Goal: Information Seeking & Learning: Learn about a topic

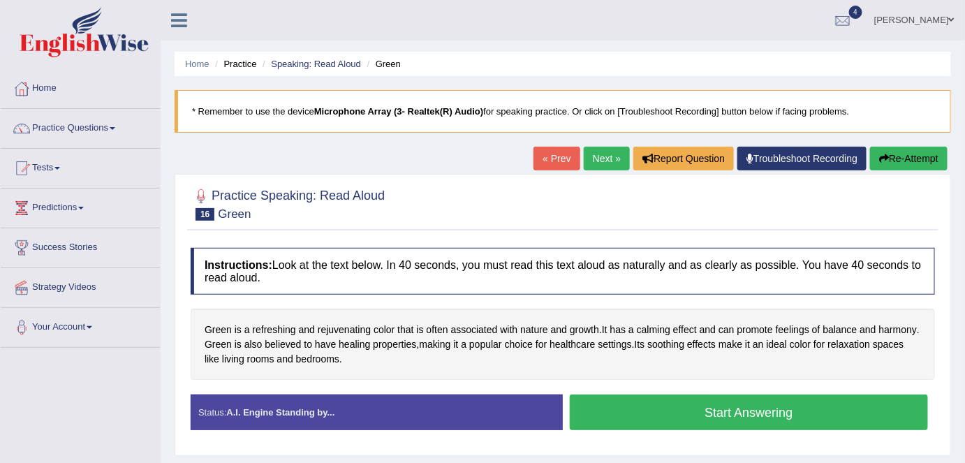
click at [725, 411] on button "Start Answering" at bounding box center [749, 412] width 358 height 36
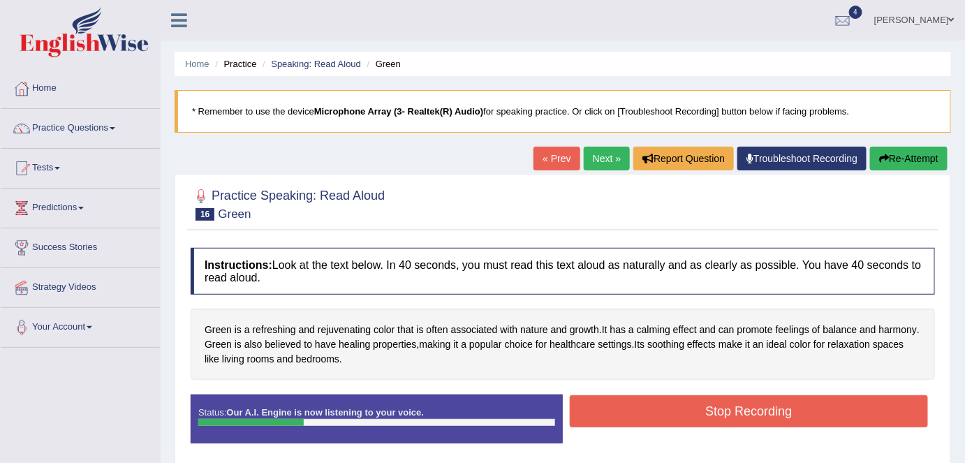
click at [901, 155] on button "Re-Attempt" at bounding box center [908, 159] width 77 height 24
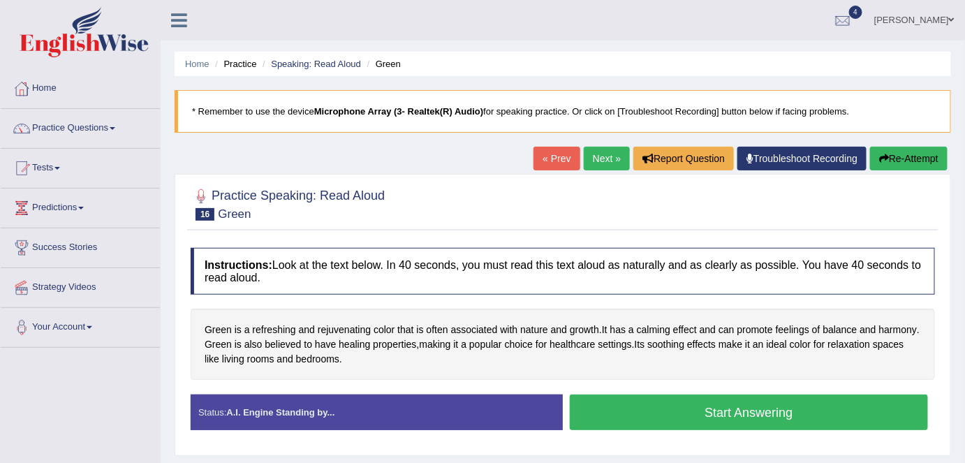
click at [774, 407] on button "Start Answering" at bounding box center [749, 412] width 358 height 36
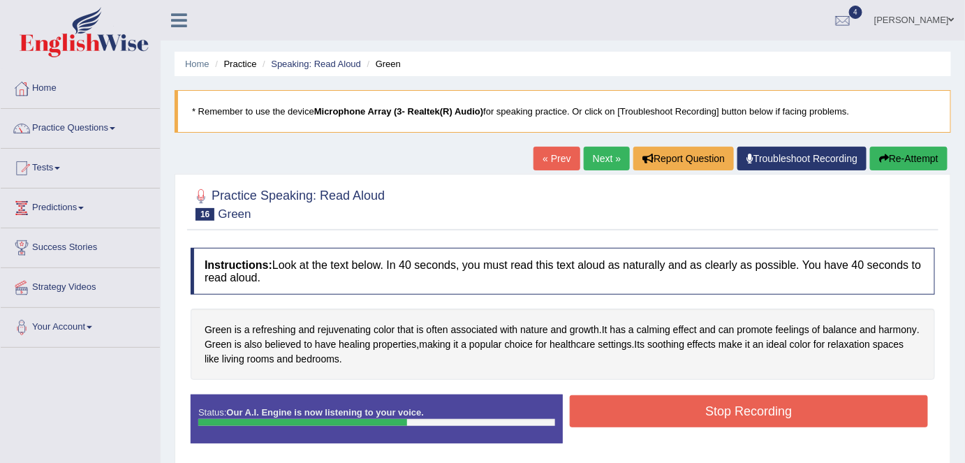
click at [778, 412] on button "Stop Recording" at bounding box center [749, 411] width 358 height 32
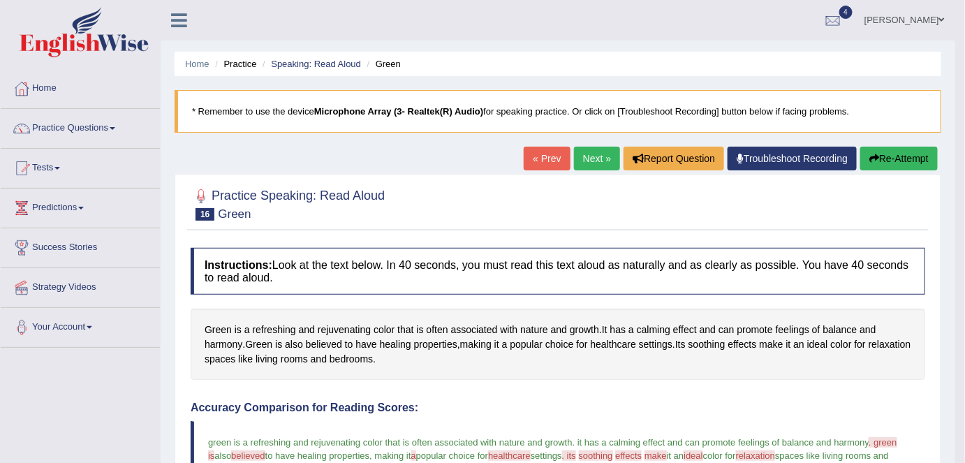
click at [588, 156] on link "Next »" at bounding box center [597, 159] width 46 height 24
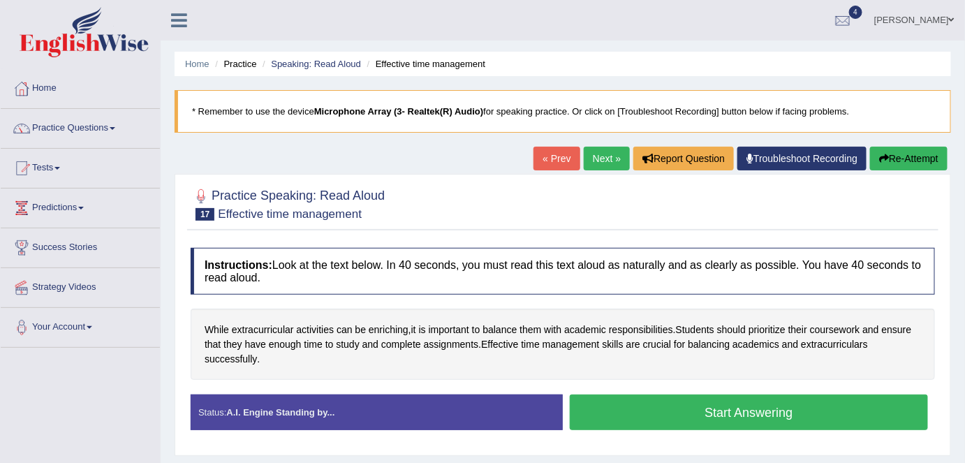
click at [727, 408] on button "Start Answering" at bounding box center [749, 412] width 358 height 36
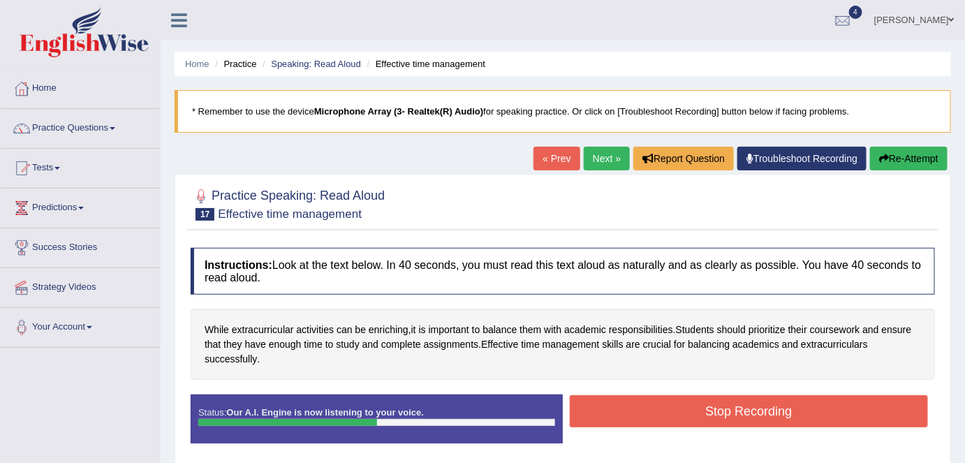
click at [727, 407] on button "Stop Recording" at bounding box center [749, 411] width 358 height 32
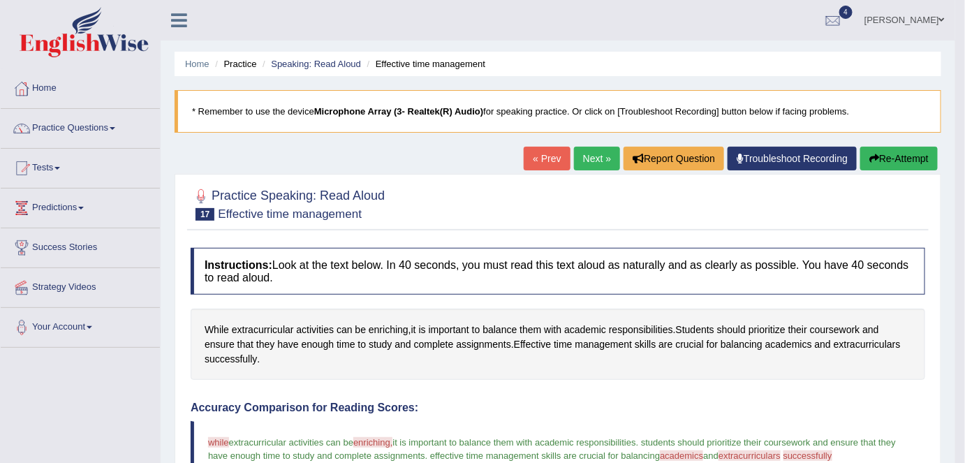
click at [57, 205] on link "Predictions" at bounding box center [80, 206] width 159 height 35
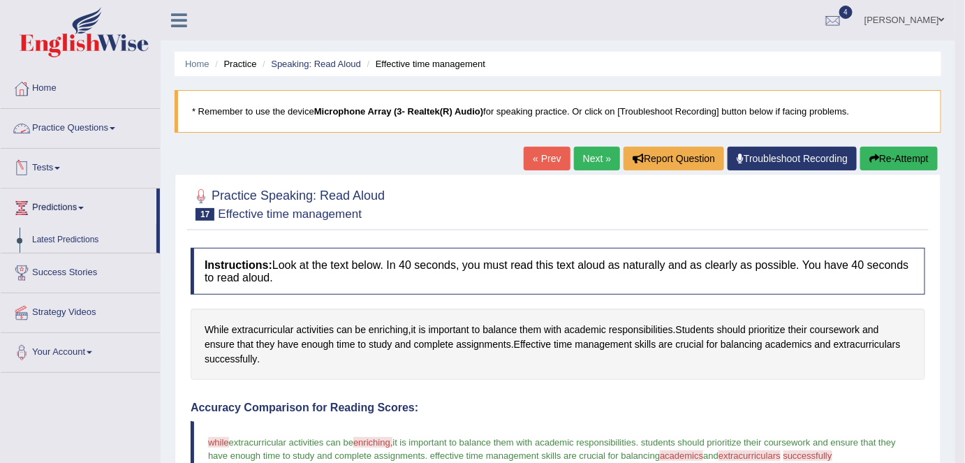
click at [56, 131] on link "Practice Questions" at bounding box center [80, 126] width 159 height 35
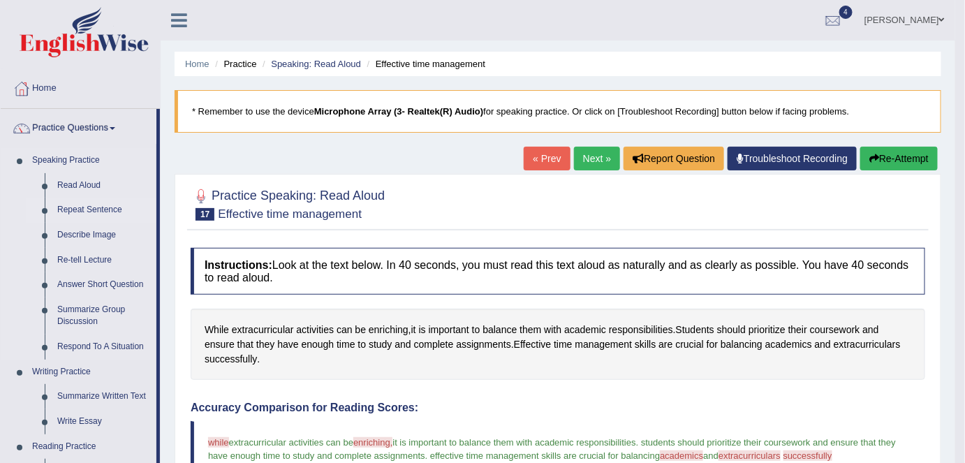
click at [82, 209] on link "Repeat Sentence" at bounding box center [103, 210] width 105 height 25
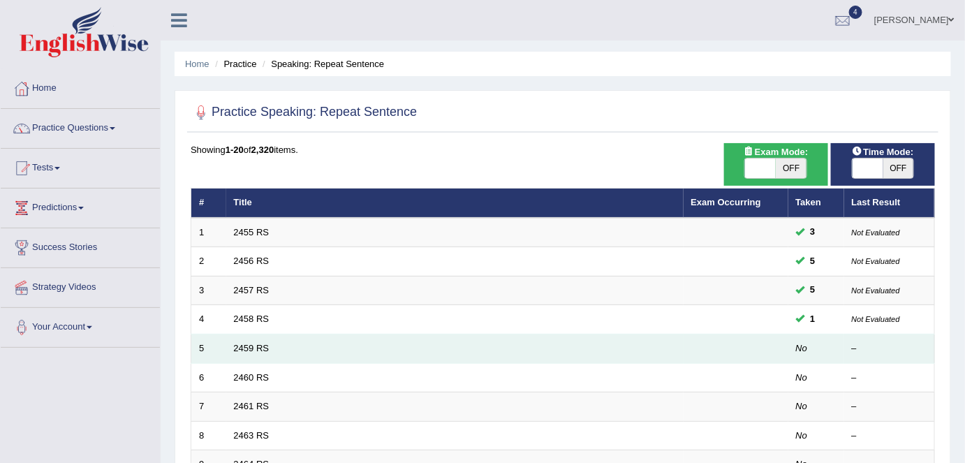
click at [656, 340] on td "2459 RS" at bounding box center [454, 348] width 457 height 29
click at [793, 344] on td "No" at bounding box center [816, 348] width 56 height 29
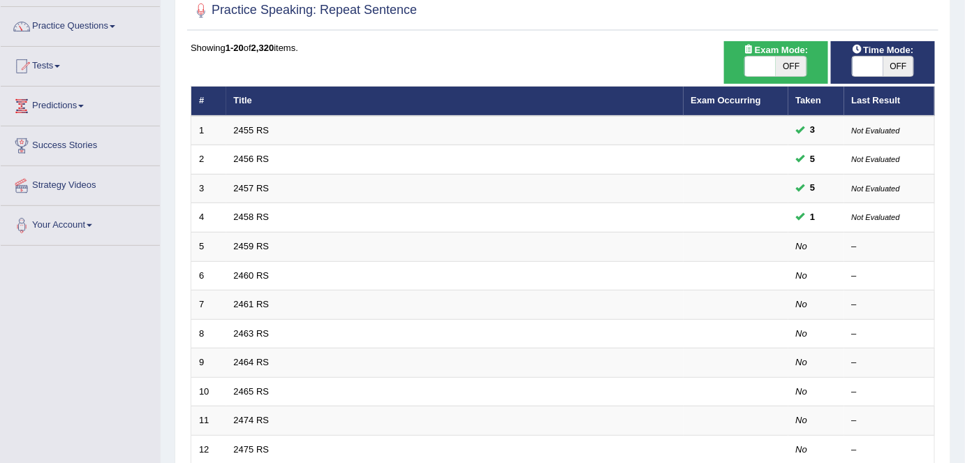
scroll to position [126, 0]
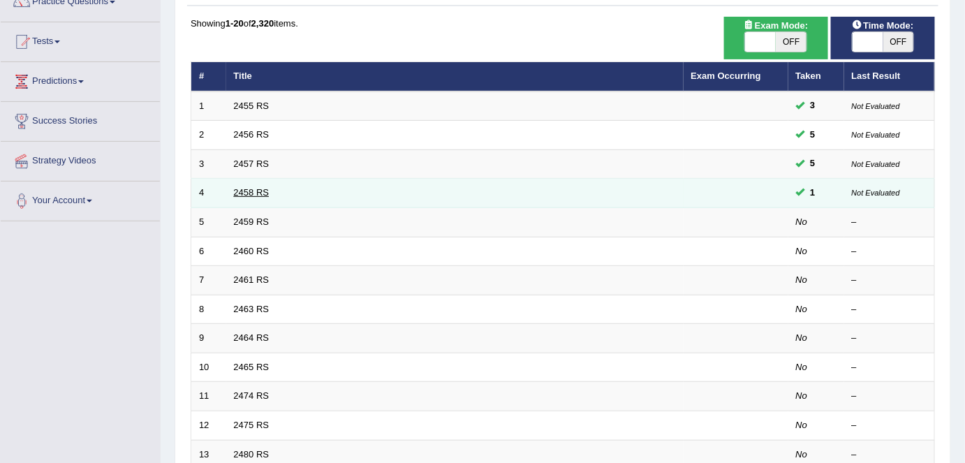
click at [249, 187] on link "2458 RS" at bounding box center [252, 192] width 36 height 10
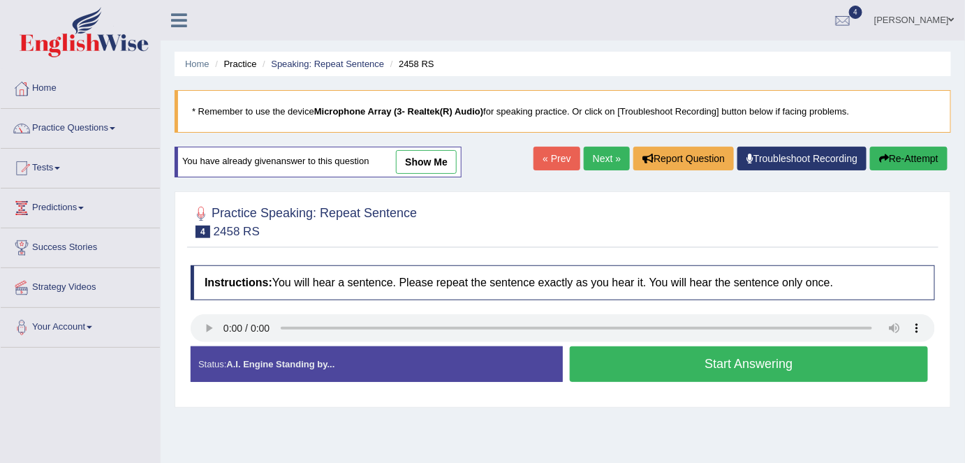
click at [708, 362] on button "Start Answering" at bounding box center [749, 364] width 358 height 36
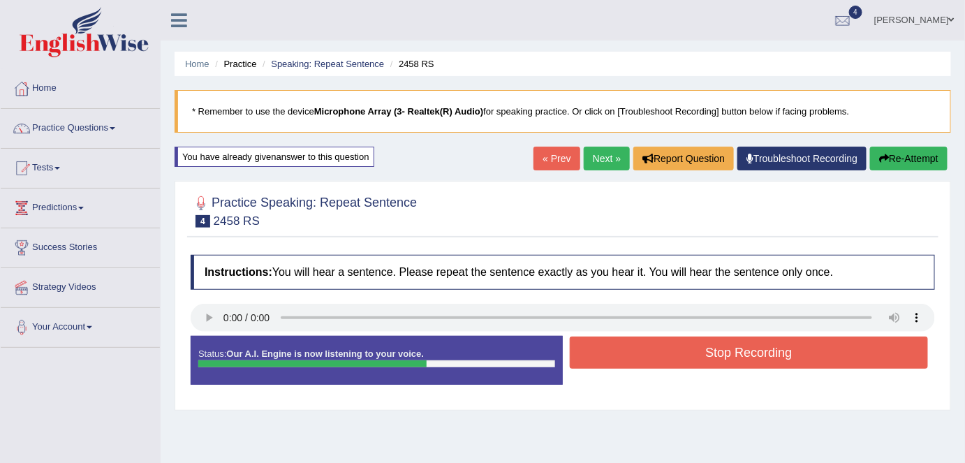
click at [717, 351] on button "Stop Recording" at bounding box center [749, 353] width 358 height 32
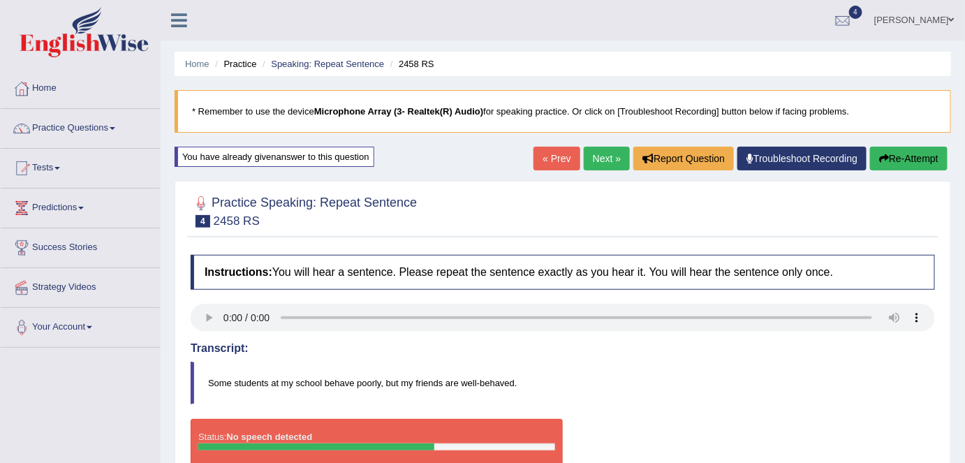
click at [897, 152] on button "Re-Attempt" at bounding box center [908, 159] width 77 height 24
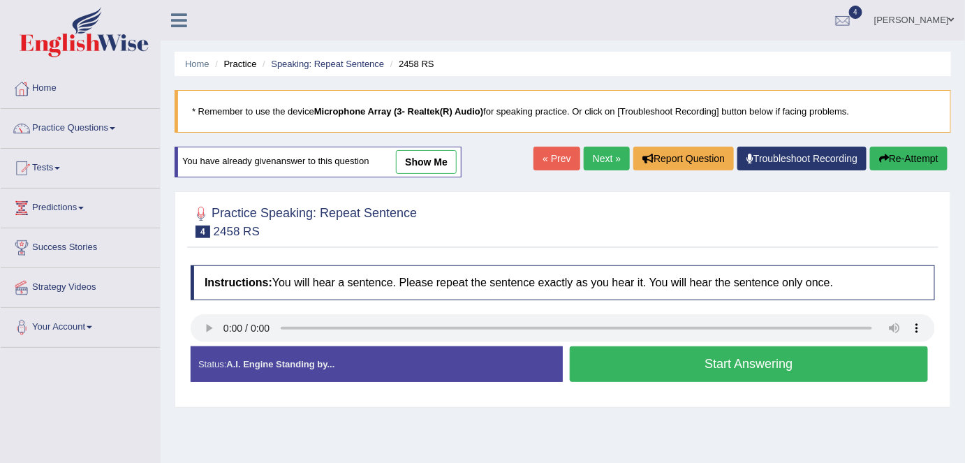
click at [946, 307] on div "Practice Speaking: Repeat Sentence 4 2458 RS Instructions: You will hear a sent…" at bounding box center [563, 299] width 776 height 216
click at [737, 362] on button "Start Answering" at bounding box center [749, 364] width 358 height 36
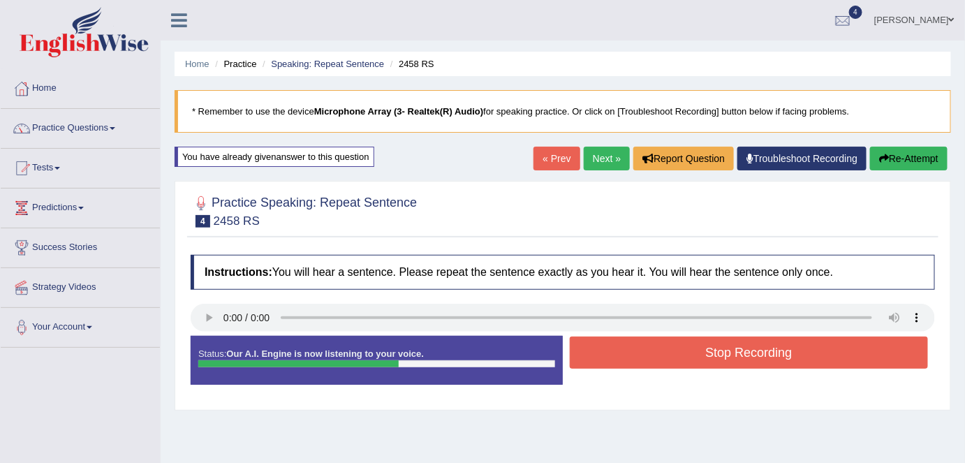
click at [737, 362] on button "Stop Recording" at bounding box center [749, 353] width 358 height 32
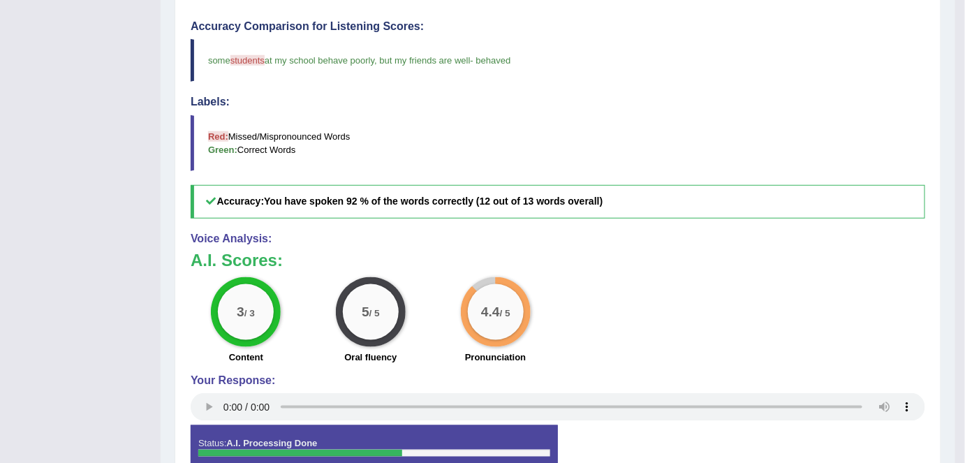
scroll to position [1, 0]
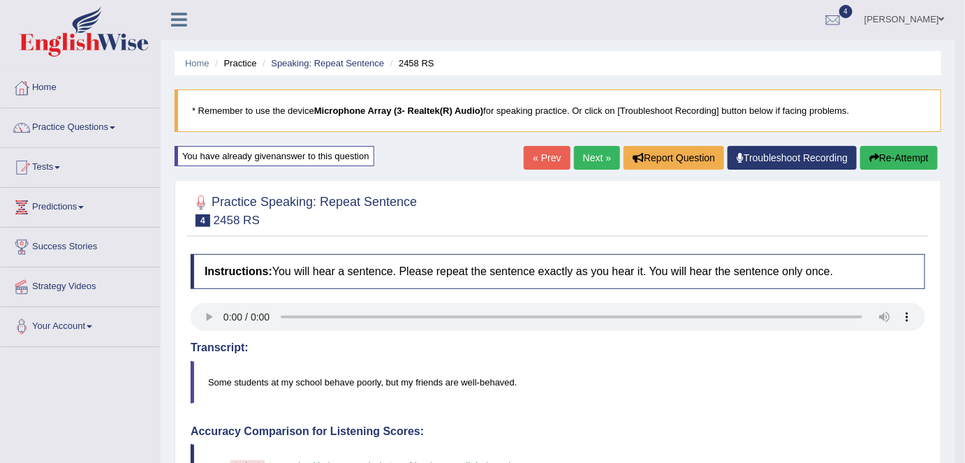
click at [591, 154] on link "Next »" at bounding box center [597, 158] width 46 height 24
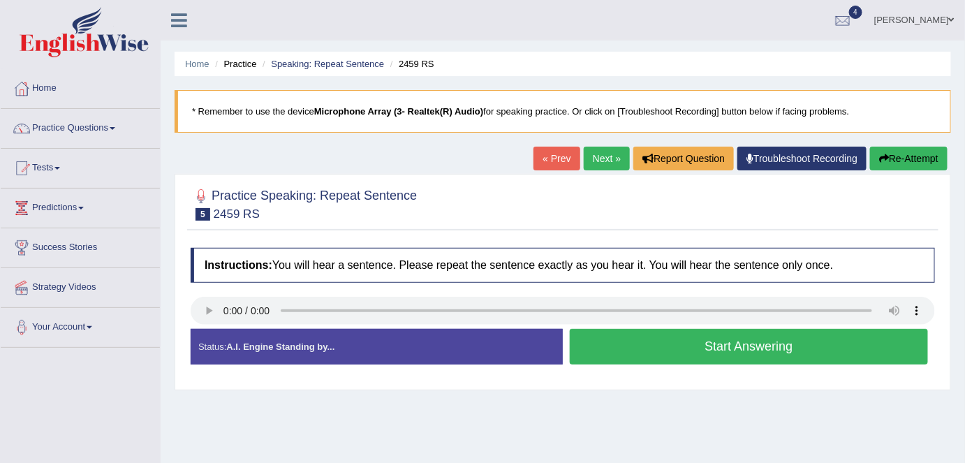
click at [718, 345] on button "Start Answering" at bounding box center [749, 347] width 358 height 36
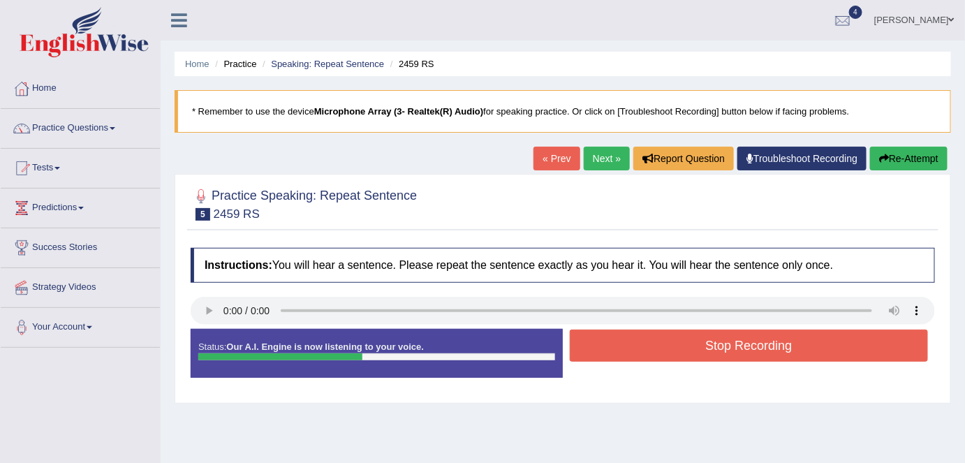
click at [718, 345] on button "Stop Recording" at bounding box center [749, 346] width 358 height 32
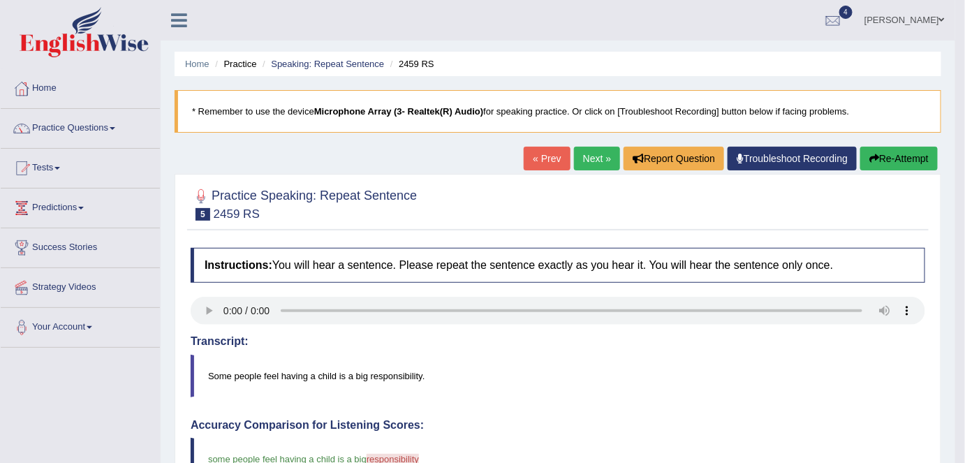
click at [595, 161] on link "Next »" at bounding box center [597, 159] width 46 height 24
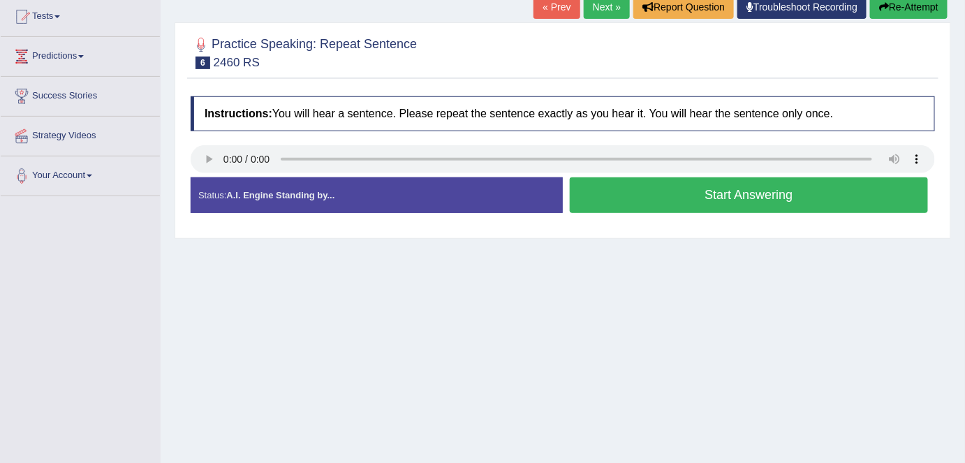
scroll to position [143, 0]
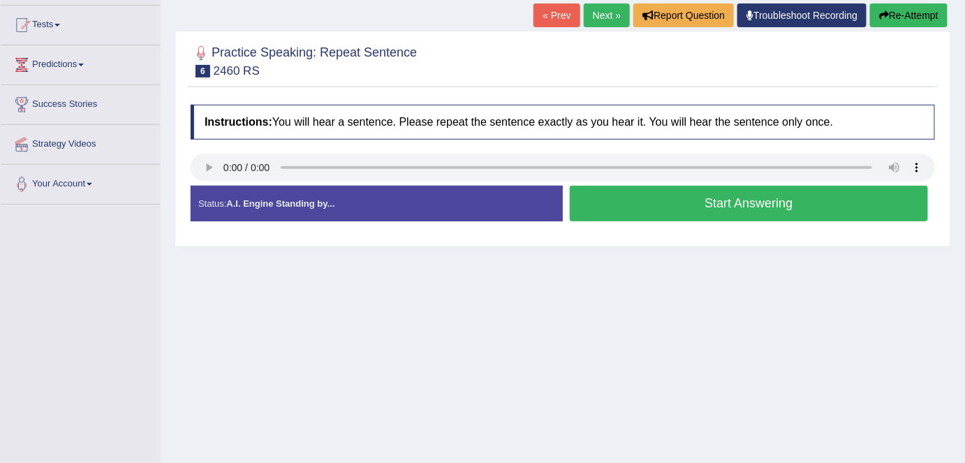
click at [732, 199] on button "Start Answering" at bounding box center [749, 204] width 358 height 36
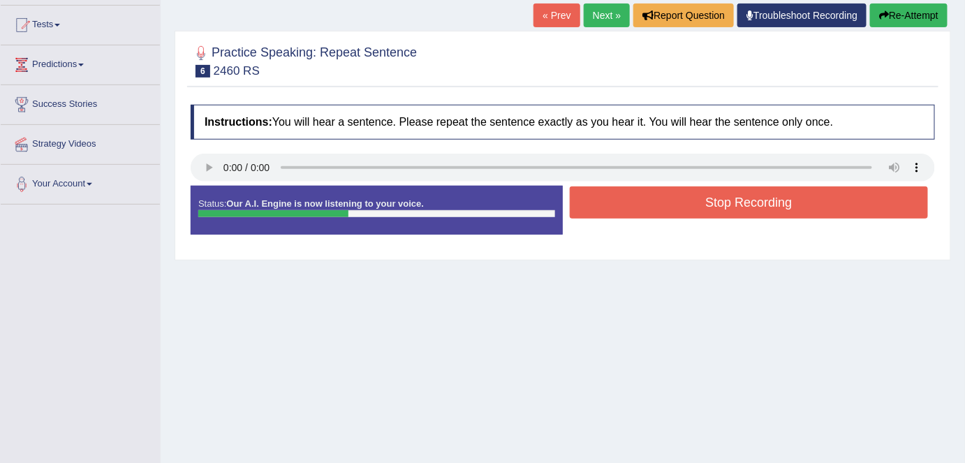
click at [732, 199] on button "Stop Recording" at bounding box center [749, 202] width 358 height 32
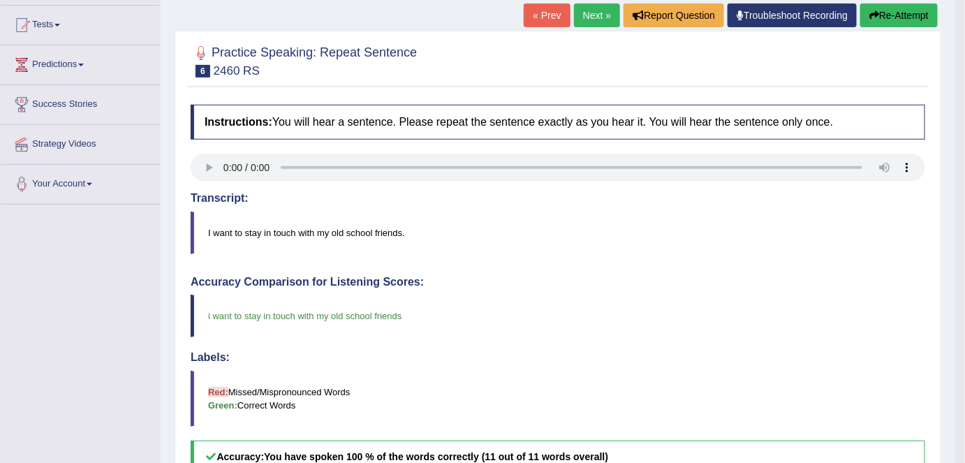
click at [959, 320] on html "Toggle navigation Home Practice Questions Speaking Practice Read Aloud Repeat S…" at bounding box center [482, 88] width 965 height 463
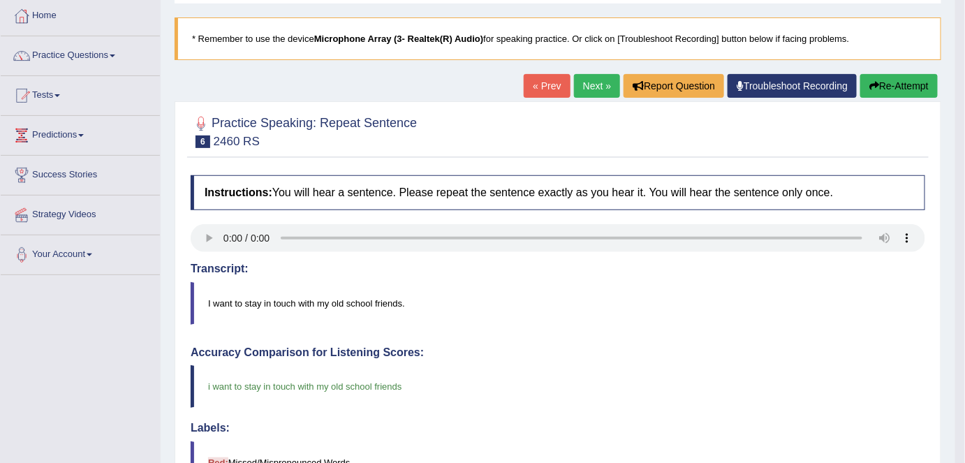
scroll to position [0, 0]
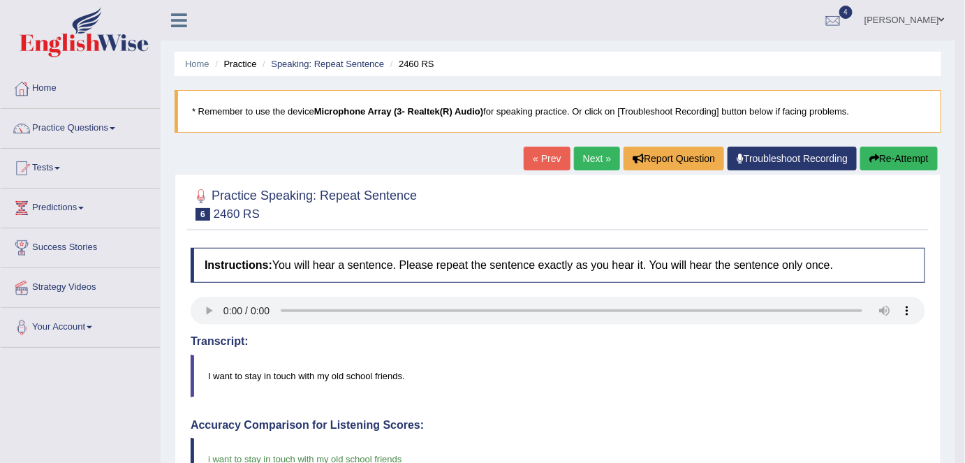
click at [582, 155] on link "Next »" at bounding box center [597, 159] width 46 height 24
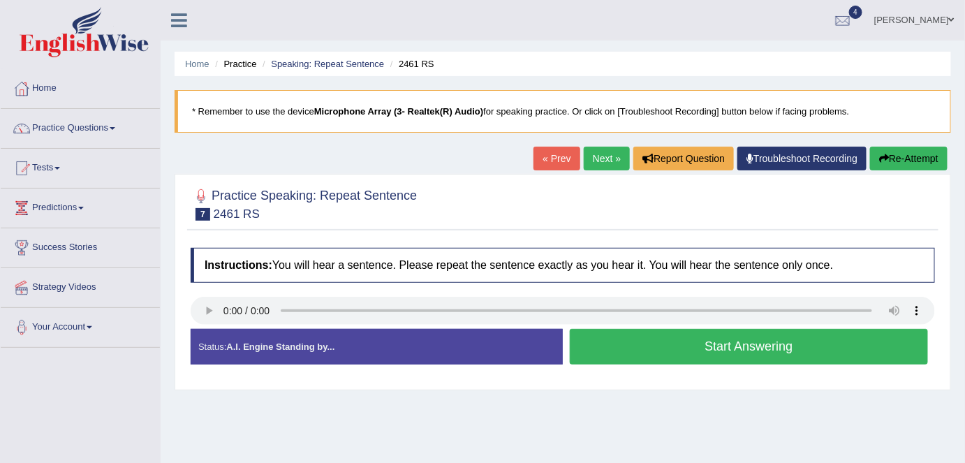
click at [742, 343] on button "Start Answering" at bounding box center [749, 347] width 358 height 36
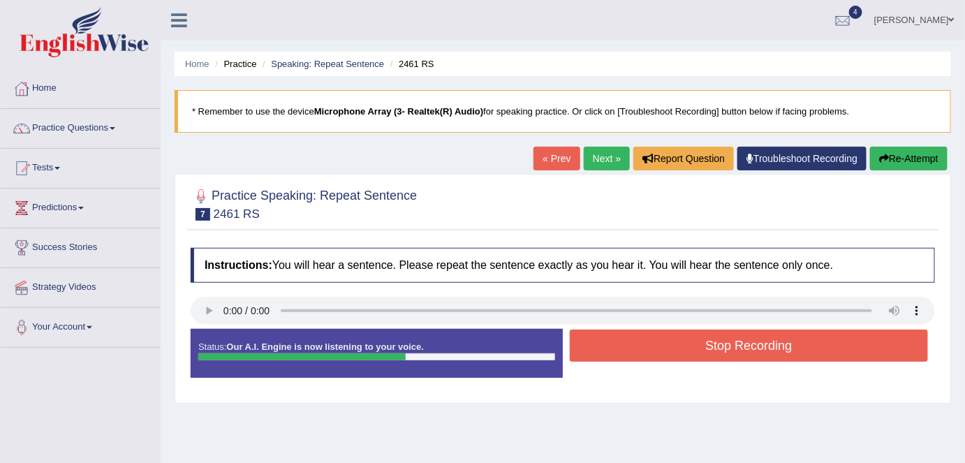
click at [742, 343] on button "Stop Recording" at bounding box center [749, 346] width 358 height 32
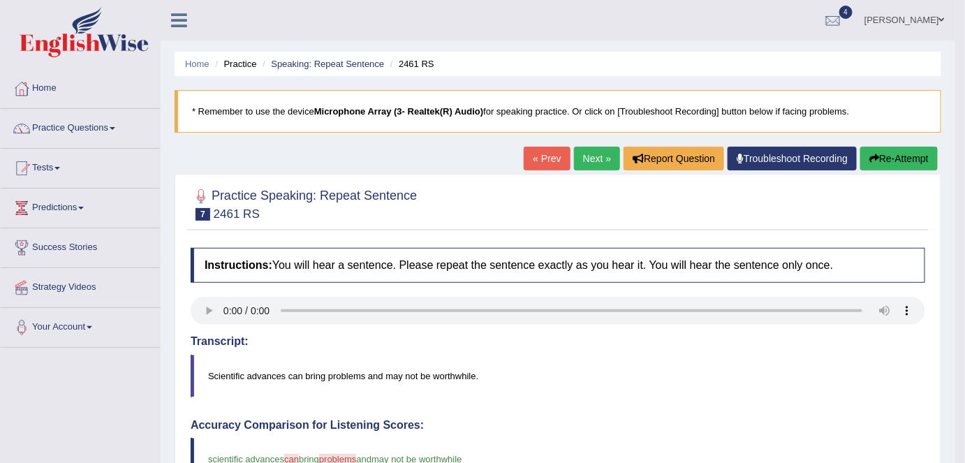
drag, startPoint x: 742, startPoint y: 343, endPoint x: 902, endPoint y: 416, distance: 175.9
click at [880, 156] on button "Re-Attempt" at bounding box center [898, 159] width 77 height 24
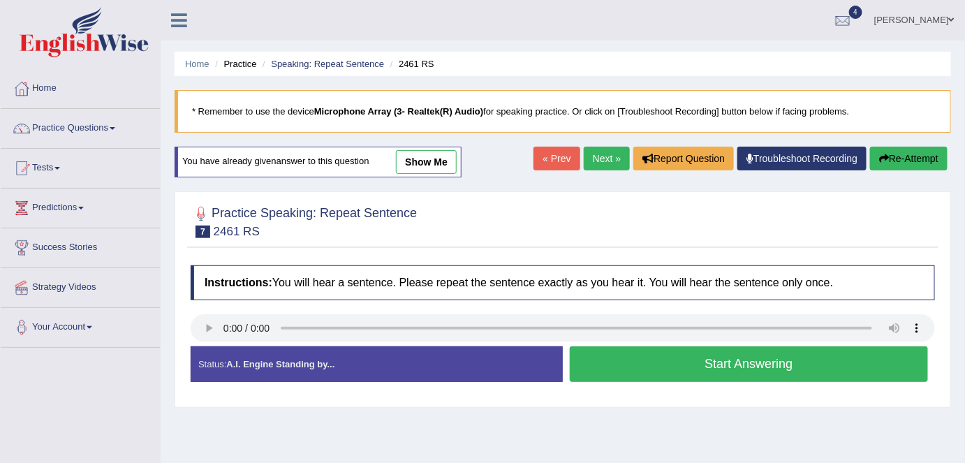
click at [724, 362] on button "Start Answering" at bounding box center [749, 364] width 358 height 36
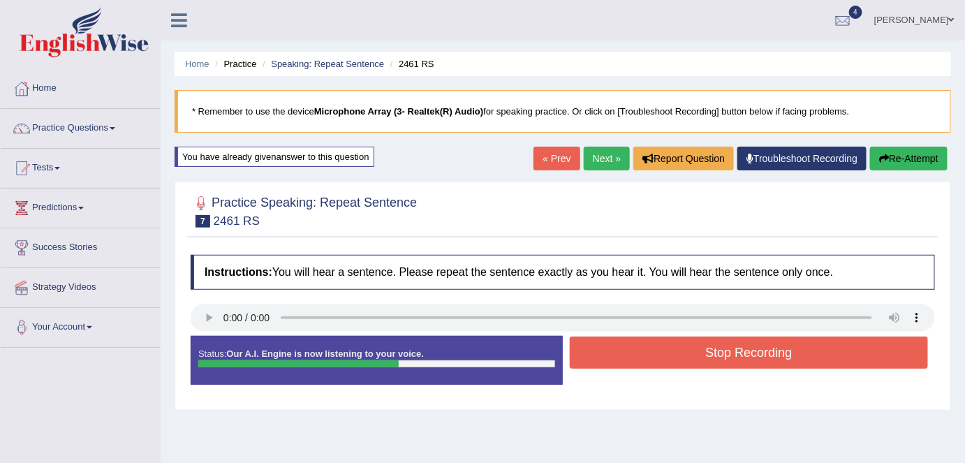
click at [724, 362] on button "Stop Recording" at bounding box center [749, 353] width 358 height 32
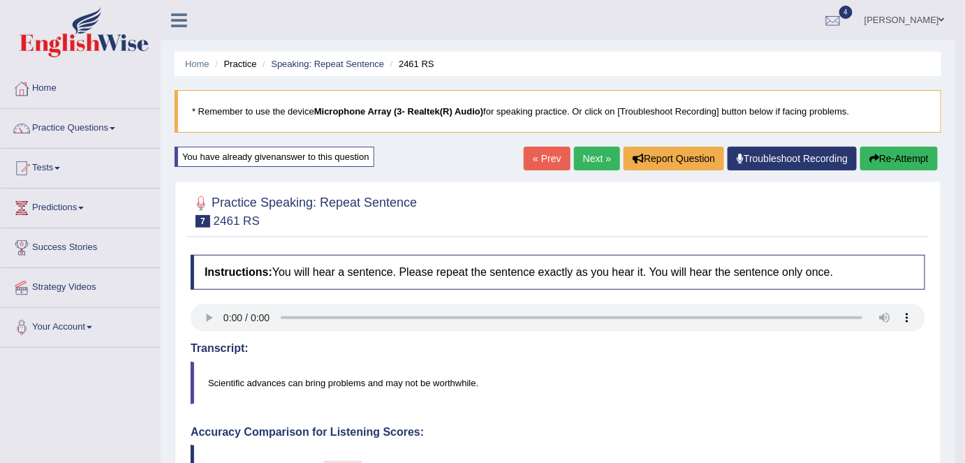
click at [895, 155] on button "Re-Attempt" at bounding box center [898, 159] width 77 height 24
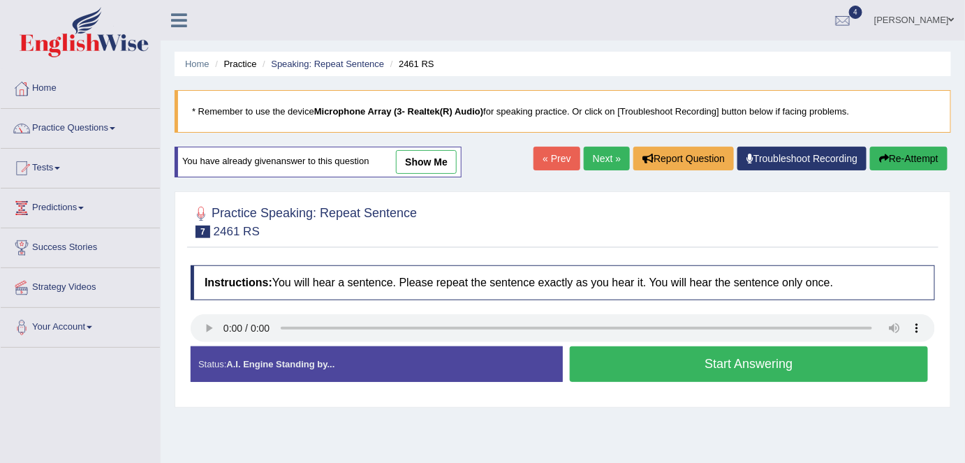
click at [708, 362] on button "Start Answering" at bounding box center [749, 364] width 358 height 36
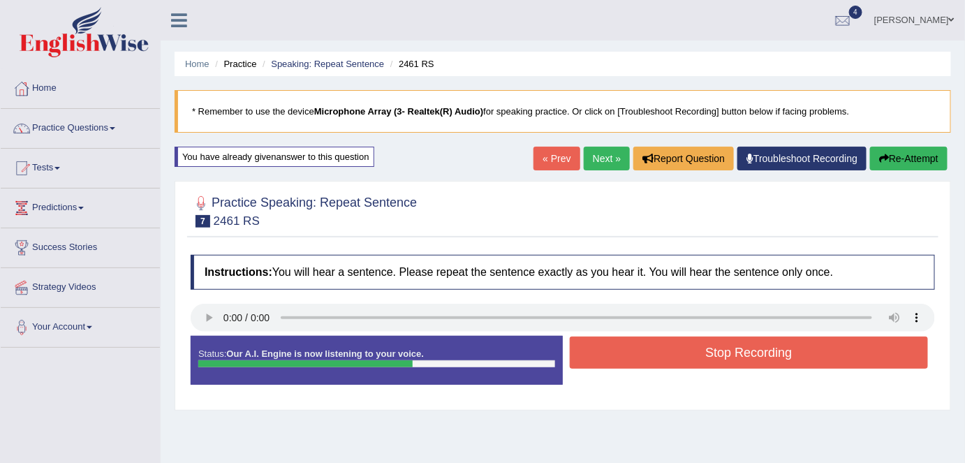
click at [771, 339] on button "Stop Recording" at bounding box center [749, 353] width 358 height 32
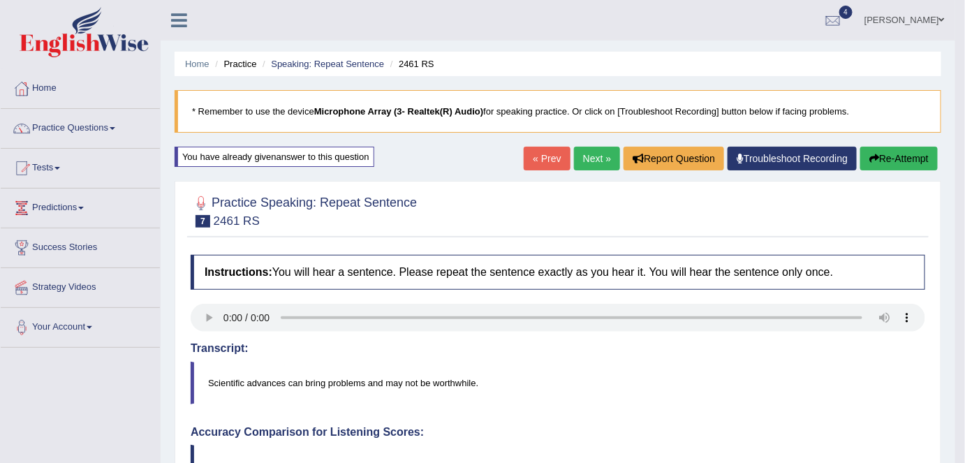
click at [586, 153] on link "Next »" at bounding box center [597, 159] width 46 height 24
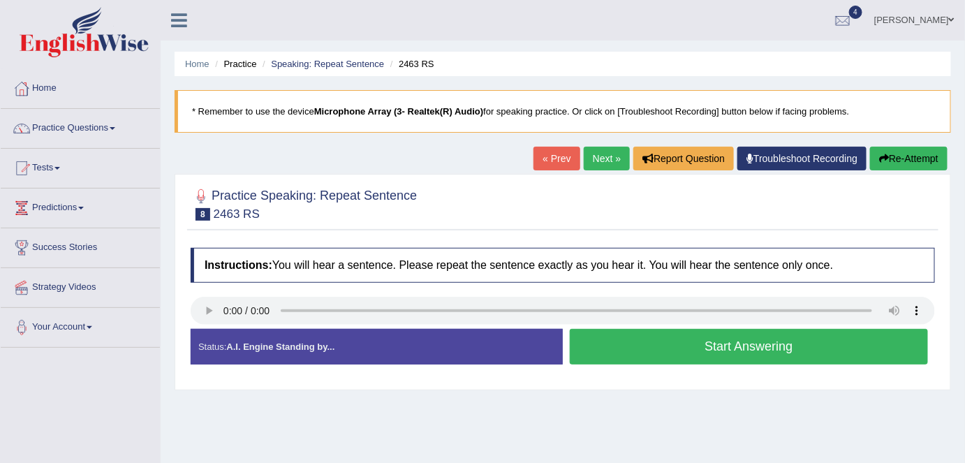
click at [713, 343] on button "Start Answering" at bounding box center [749, 347] width 358 height 36
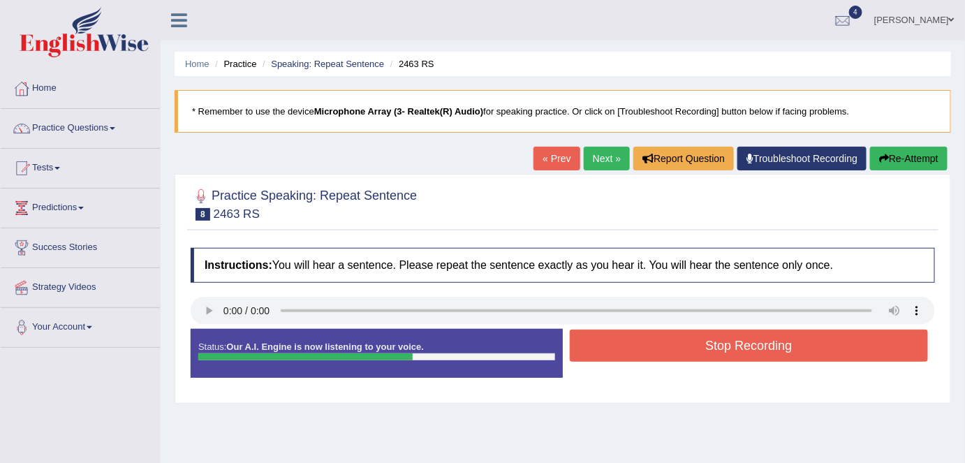
click at [713, 343] on button "Stop Recording" at bounding box center [749, 346] width 358 height 32
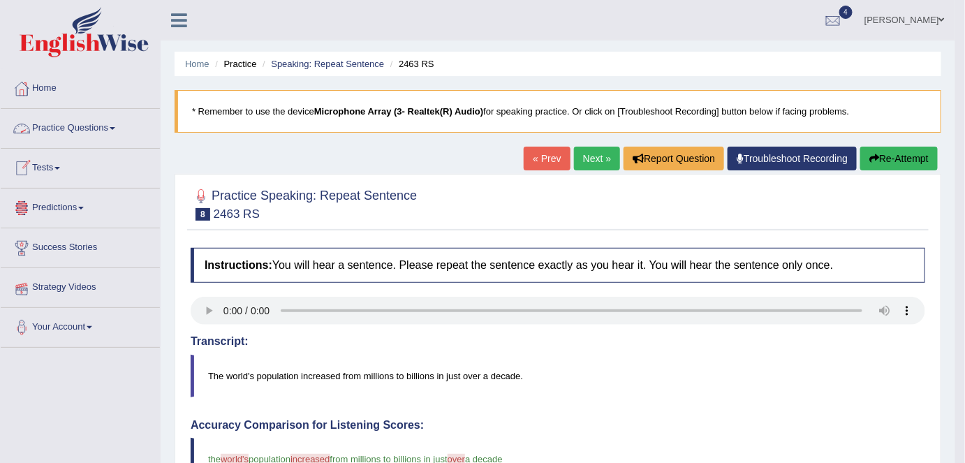
click at [54, 128] on link "Practice Questions" at bounding box center [80, 126] width 159 height 35
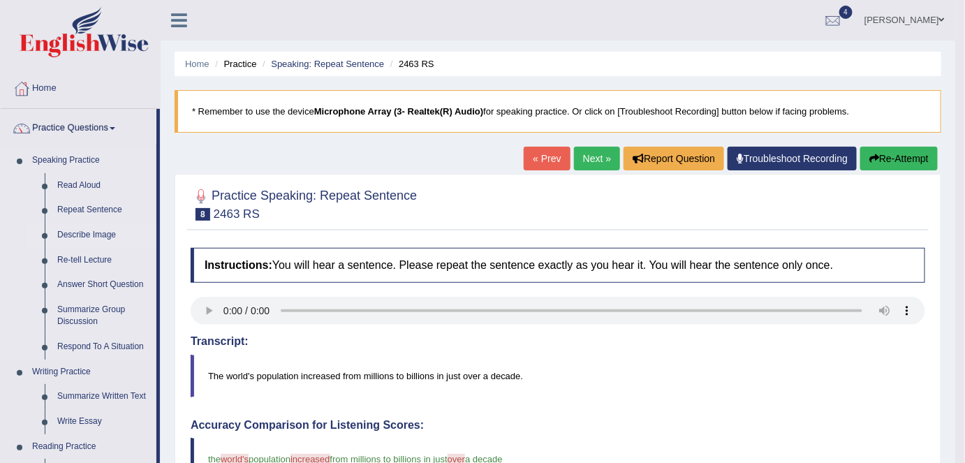
click at [80, 233] on link "Describe Image" at bounding box center [103, 235] width 105 height 25
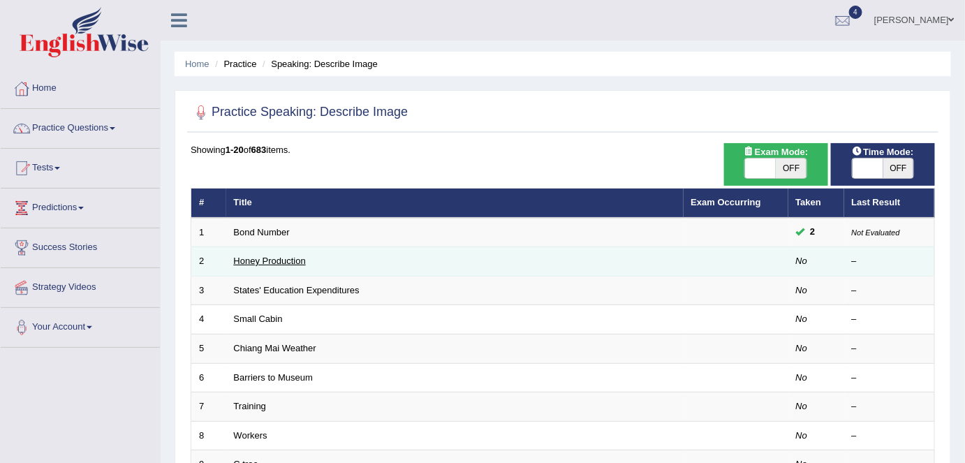
click at [277, 256] on link "Honey Production" at bounding box center [270, 261] width 72 height 10
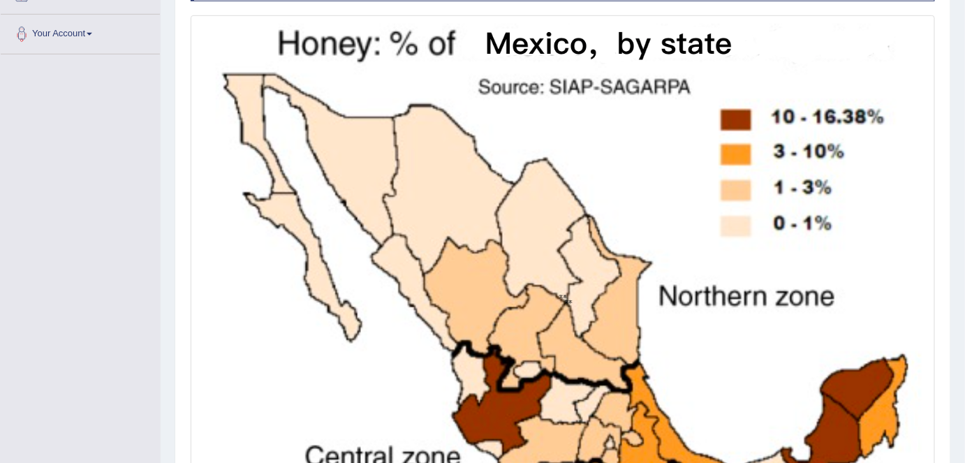
scroll to position [304, 0]
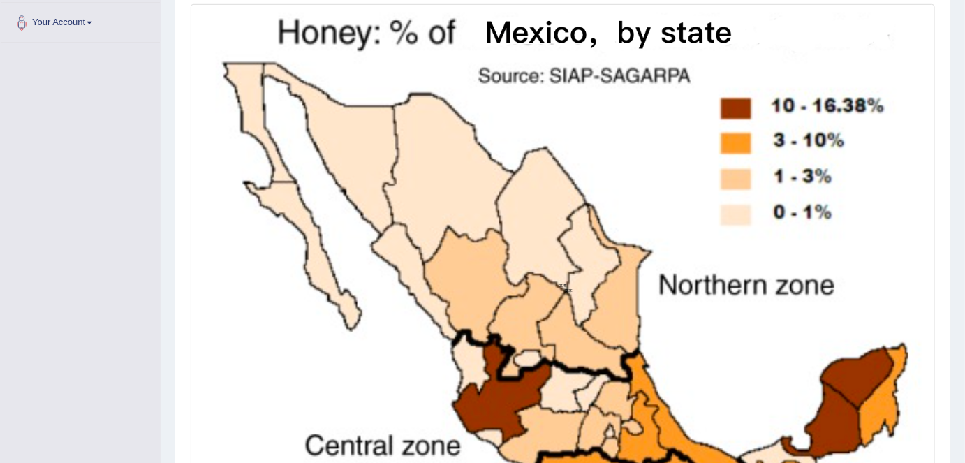
click at [420, 131] on img at bounding box center [562, 285] width 737 height 555
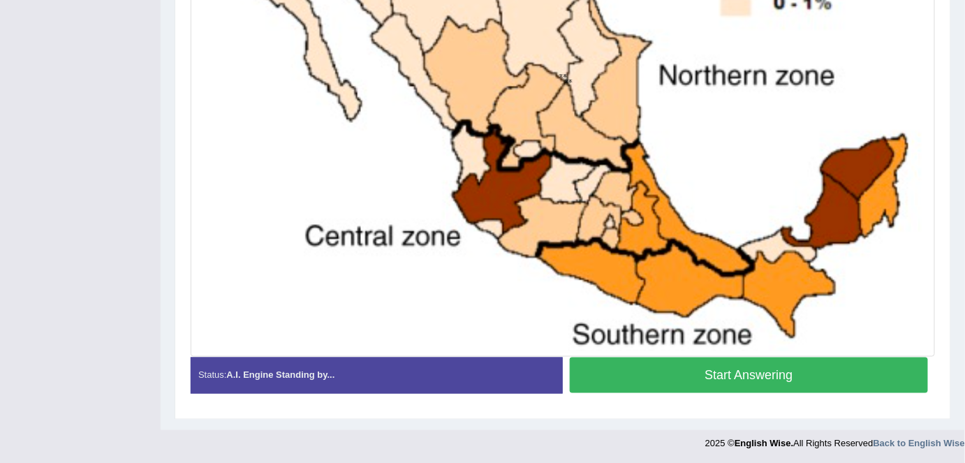
scroll to position [109, 0]
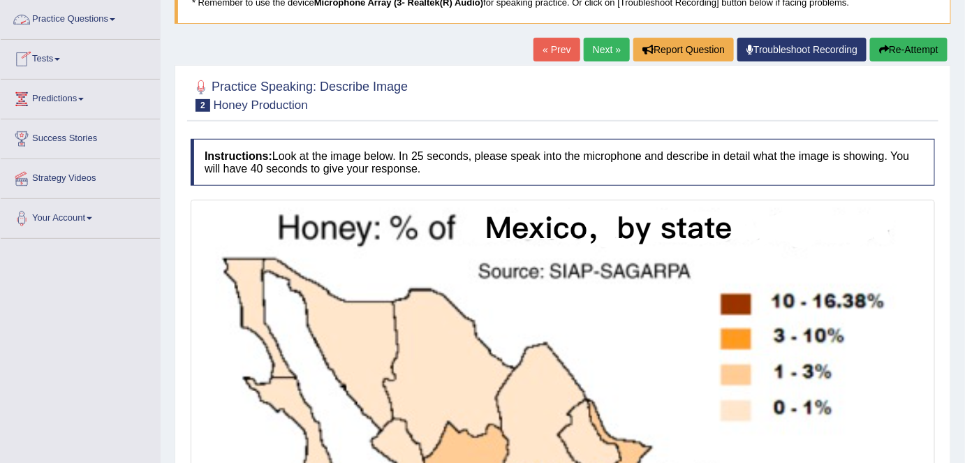
click at [46, 18] on link "Practice Questions" at bounding box center [80, 17] width 159 height 35
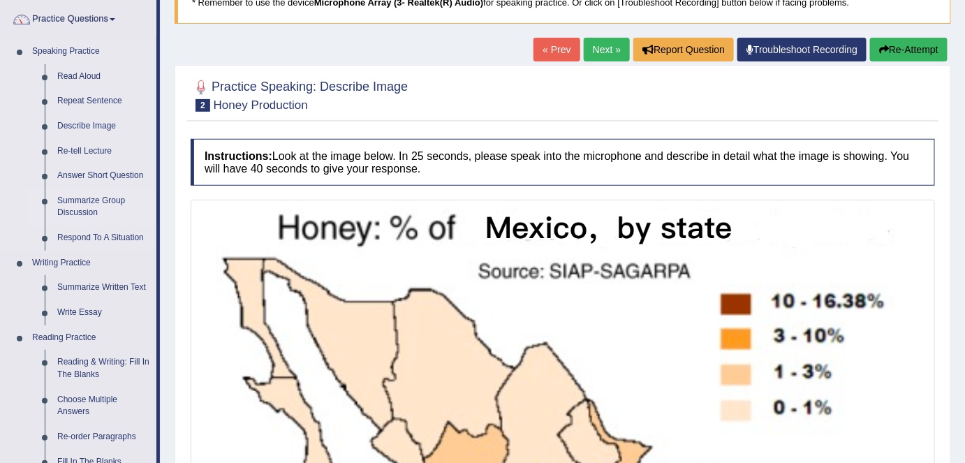
click at [84, 199] on link "Summarize Group Discussion" at bounding box center [103, 207] width 105 height 37
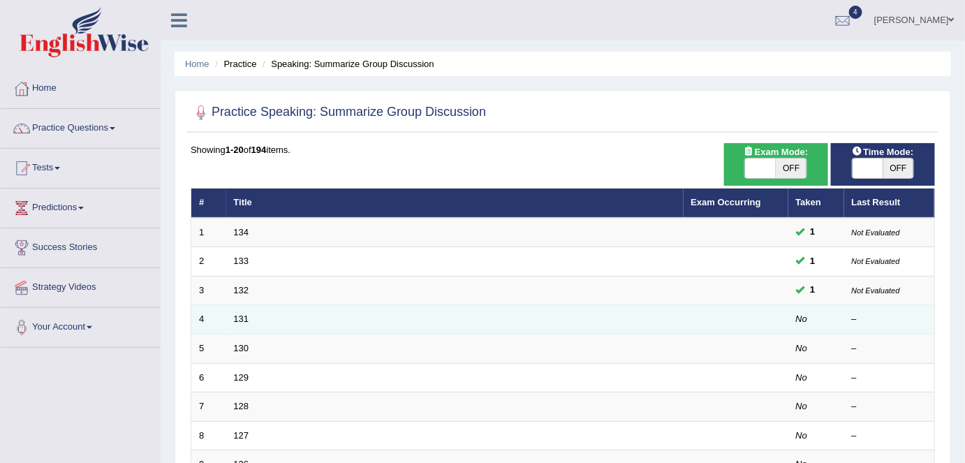
click at [278, 318] on td "131" at bounding box center [454, 319] width 457 height 29
